Goal: Information Seeking & Learning: Learn about a topic

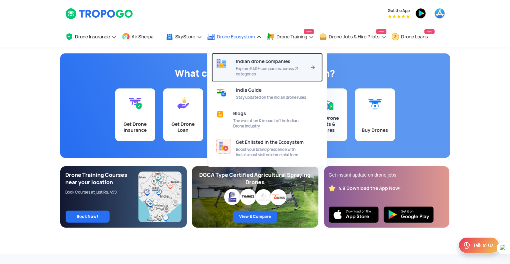
click at [249, 63] on span "Indian drone companies" at bounding box center [263, 61] width 55 height 5
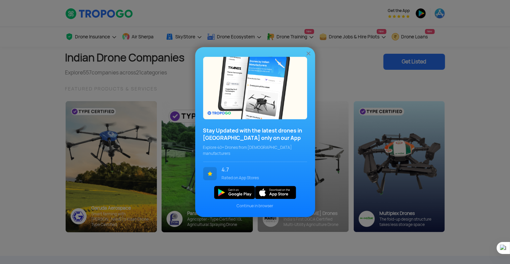
click at [308, 55] on img at bounding box center [308, 53] width 7 height 7
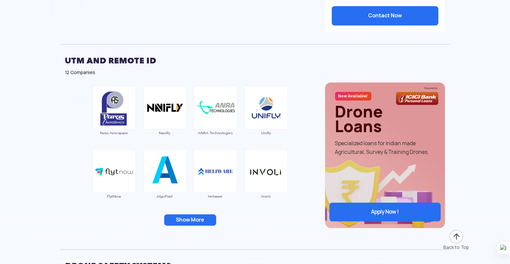
scroll to position [1566, 0]
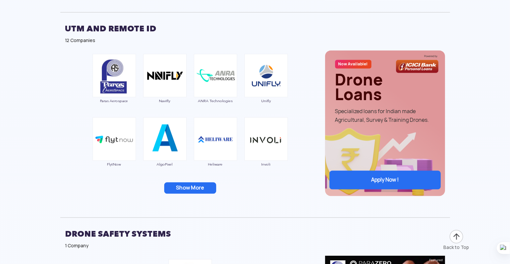
click at [204, 185] on button "Show More" at bounding box center [190, 187] width 52 height 11
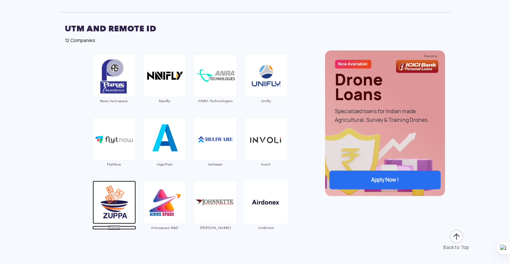
click at [122, 207] on img at bounding box center [114, 201] width 43 height 43
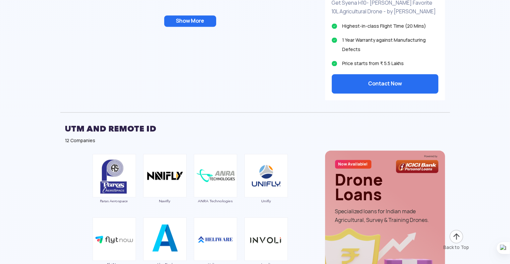
scroll to position [1366, 0]
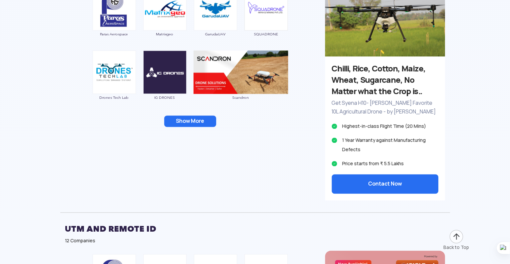
click at [198, 117] on button "Show More" at bounding box center [190, 120] width 52 height 11
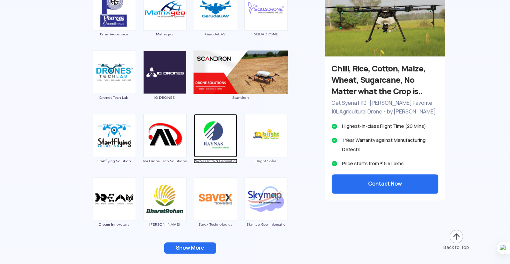
click at [214, 141] on img at bounding box center [215, 135] width 43 height 43
